Goal: Find specific page/section

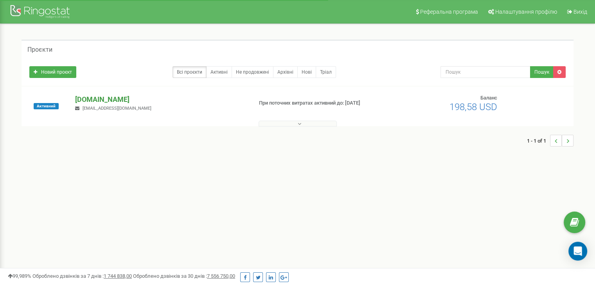
click at [97, 96] on p "[DOMAIN_NAME]" at bounding box center [160, 99] width 171 height 10
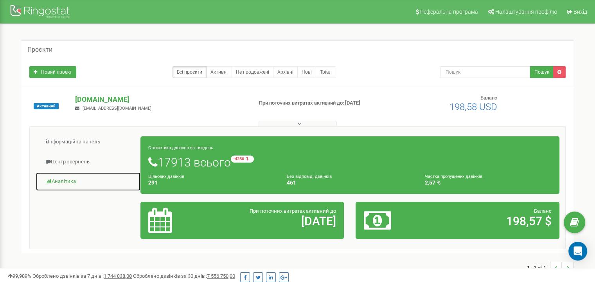
click at [63, 180] on link "Аналiтика" at bounding box center [88, 181] width 105 height 19
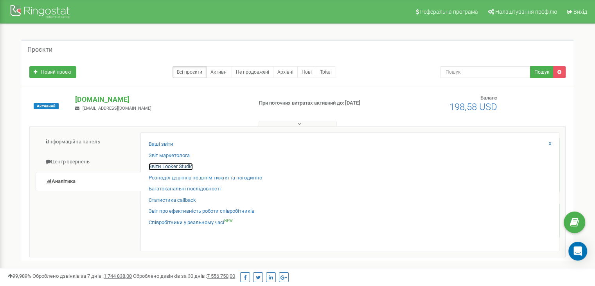
click at [155, 165] on link "Звіти Looker Studio" at bounding box center [171, 166] width 44 height 7
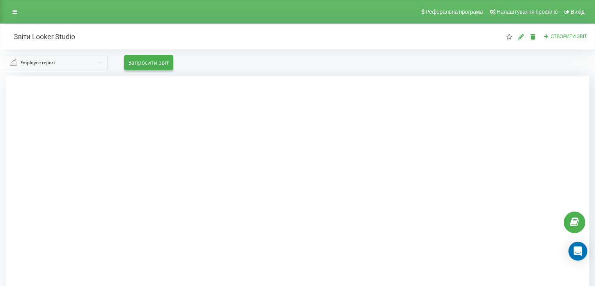
click at [56, 64] on input "text" at bounding box center [57, 62] width 101 height 14
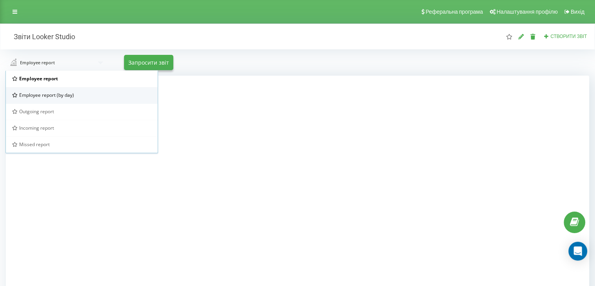
click at [59, 93] on span "Employee report (by day)" at bounding box center [46, 95] width 55 height 7
